Goal: Information Seeking & Learning: Learn about a topic

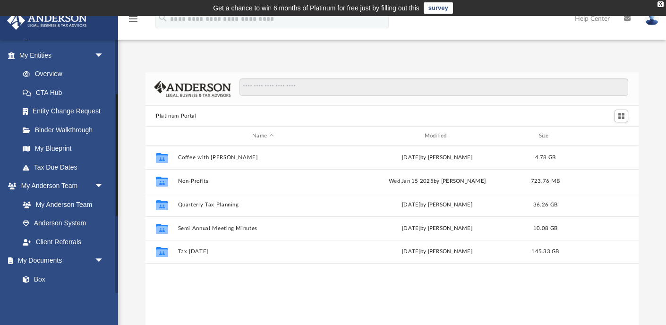
scroll to position [119, 0]
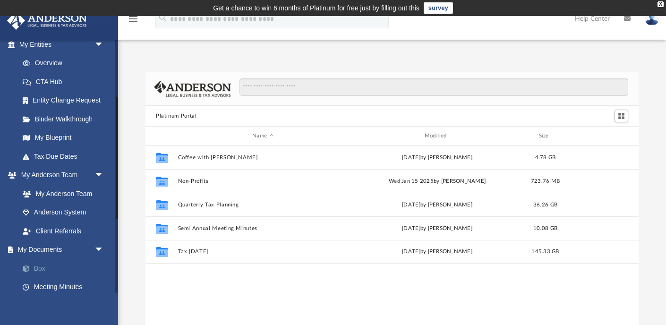
click at [38, 265] on link "Box" at bounding box center [65, 268] width 105 height 19
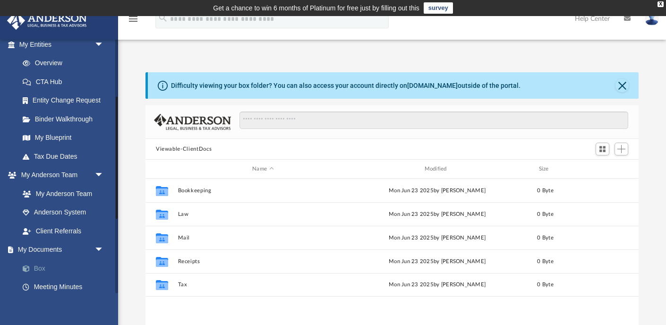
scroll to position [215, 493]
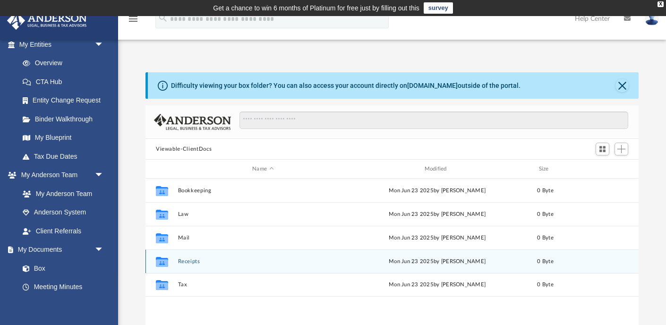
click at [170, 262] on div "Collaborated Folder" at bounding box center [162, 260] width 24 height 15
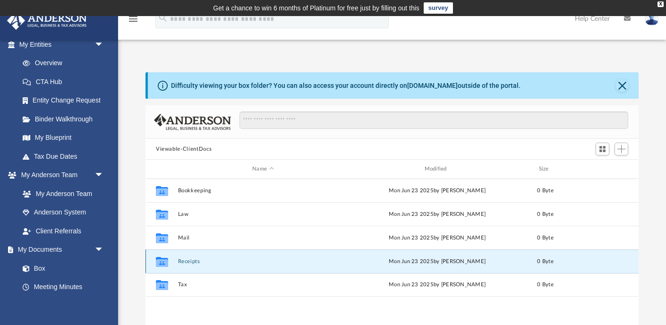
click at [170, 262] on div "Collaborated Folder" at bounding box center [162, 260] width 24 height 15
click at [163, 262] on icon "grid" at bounding box center [162, 263] width 12 height 8
click at [100, 251] on span "arrow_drop_down" at bounding box center [103, 249] width 19 height 19
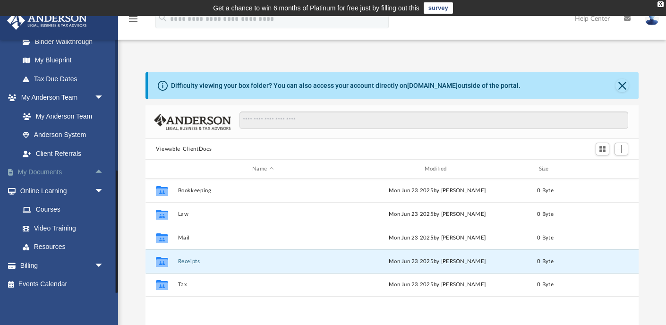
scroll to position [198, 0]
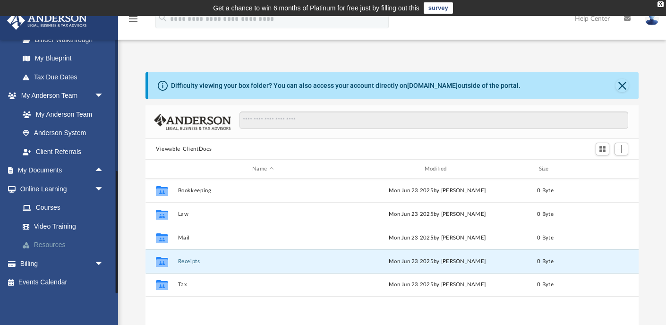
click at [54, 245] on link "Resources" at bounding box center [65, 245] width 105 height 19
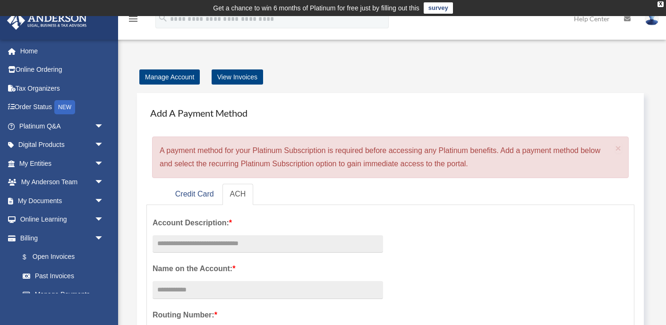
scroll to position [31, 0]
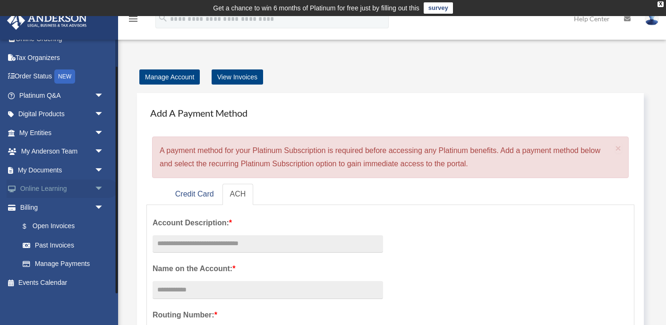
click at [51, 191] on link "Online Learning arrow_drop_down" at bounding box center [62, 188] width 111 height 19
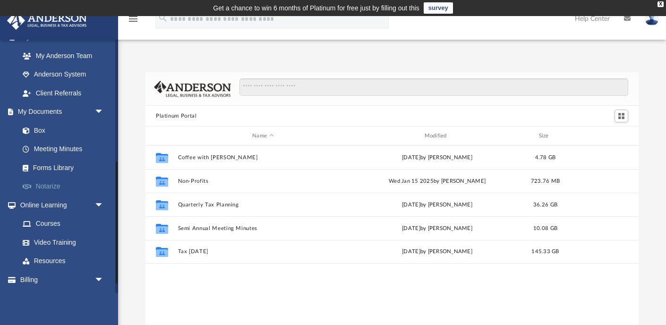
scroll to position [271, 0]
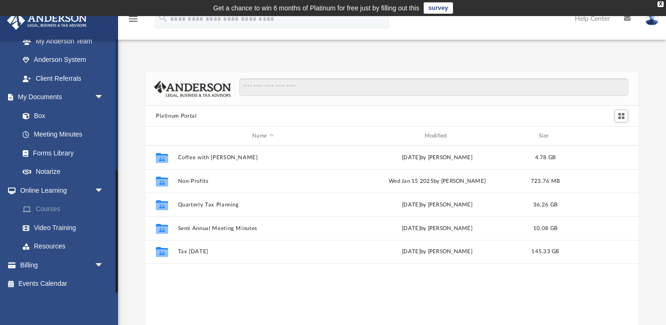
click at [48, 211] on link "Courses" at bounding box center [65, 209] width 105 height 19
